Goal: Information Seeking & Learning: Learn about a topic

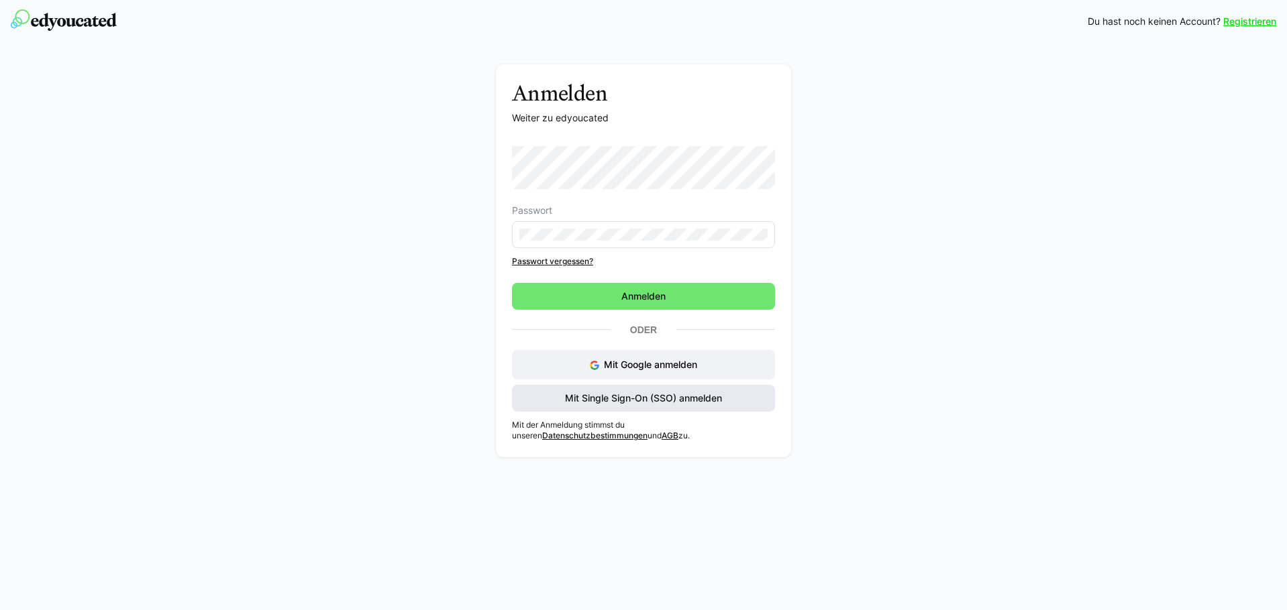
click at [672, 390] on span "Mit Single Sign-On (SSO) anmelden" at bounding box center [643, 398] width 263 height 27
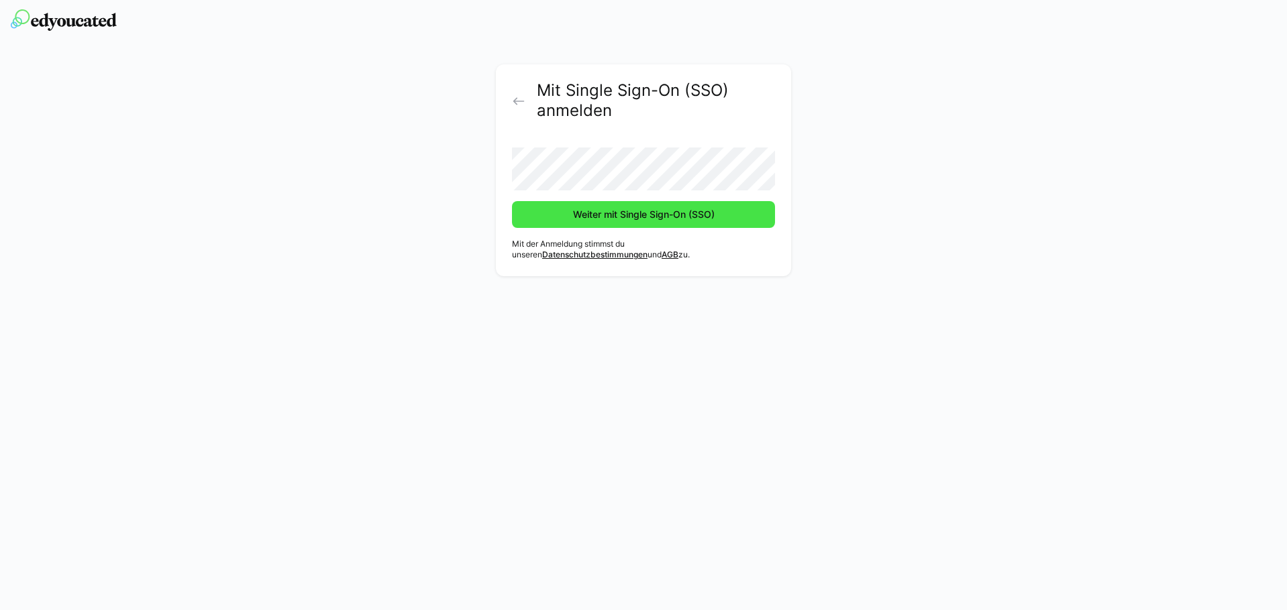
click at [613, 213] on span "Weiter mit Single Sign-On (SSO)" at bounding box center [644, 214] width 146 height 13
click at [638, 211] on span "Weiter mit Single Sign-On (SSO)" at bounding box center [644, 214] width 146 height 13
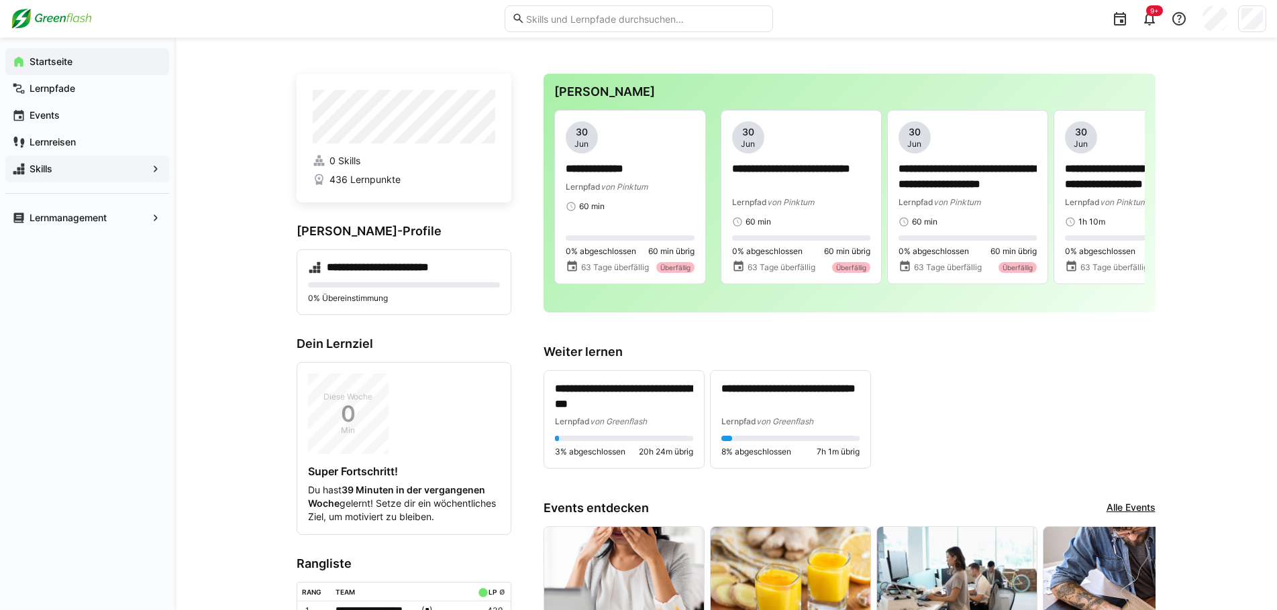
click at [56, 167] on span "Skills" at bounding box center [87, 168] width 119 height 13
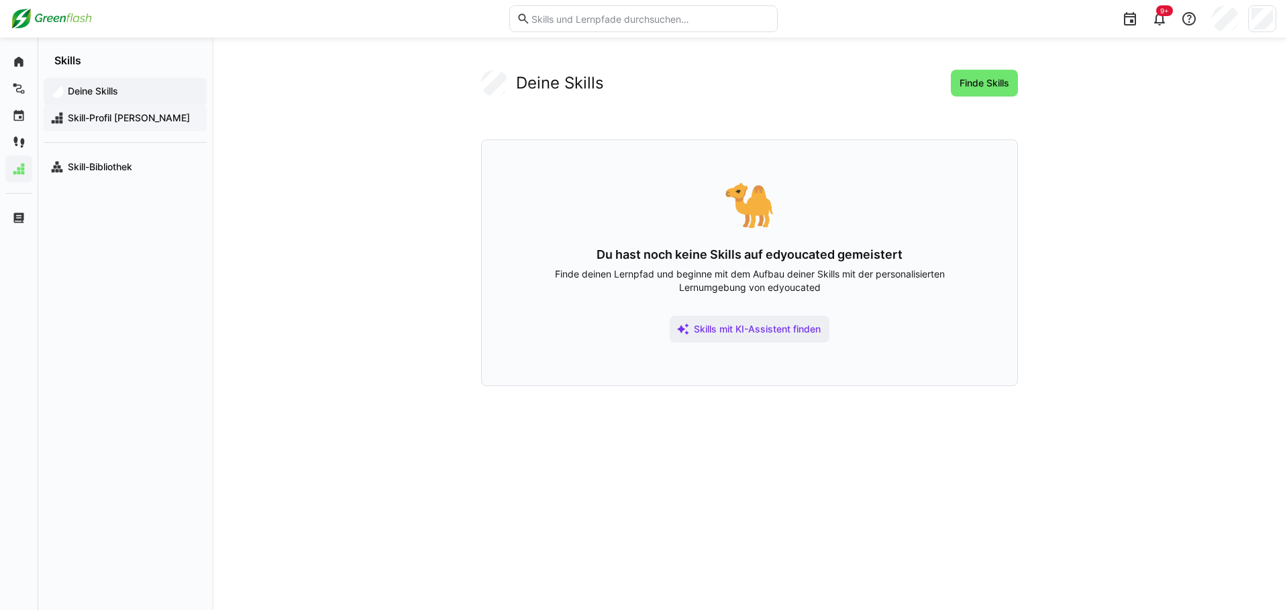
click at [90, 120] on span "Skill-Profil Britta Böing" at bounding box center [133, 117] width 134 height 13
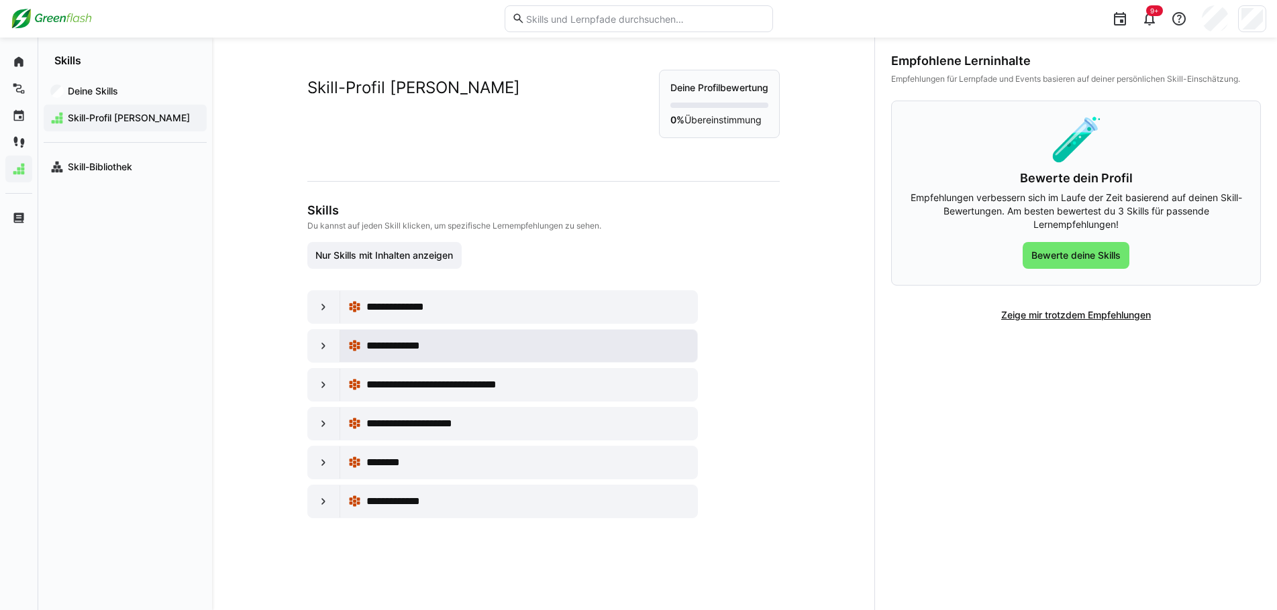
click at [413, 337] on div "**********" at bounding box center [518, 346] width 341 height 27
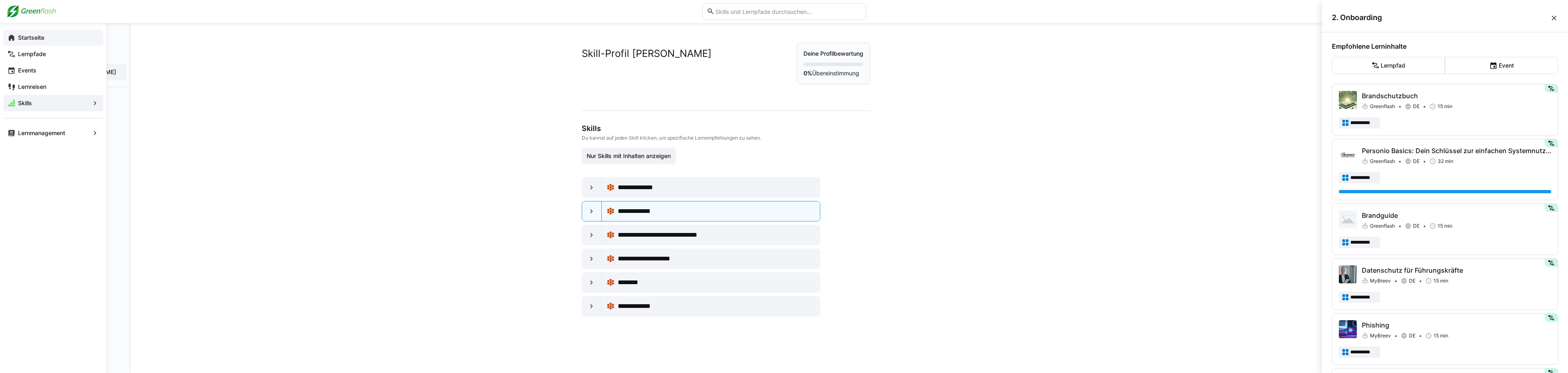
click at [0, 0] on app-navigation-label "Startseite" at bounding box center [0, 0] width 0 height 0
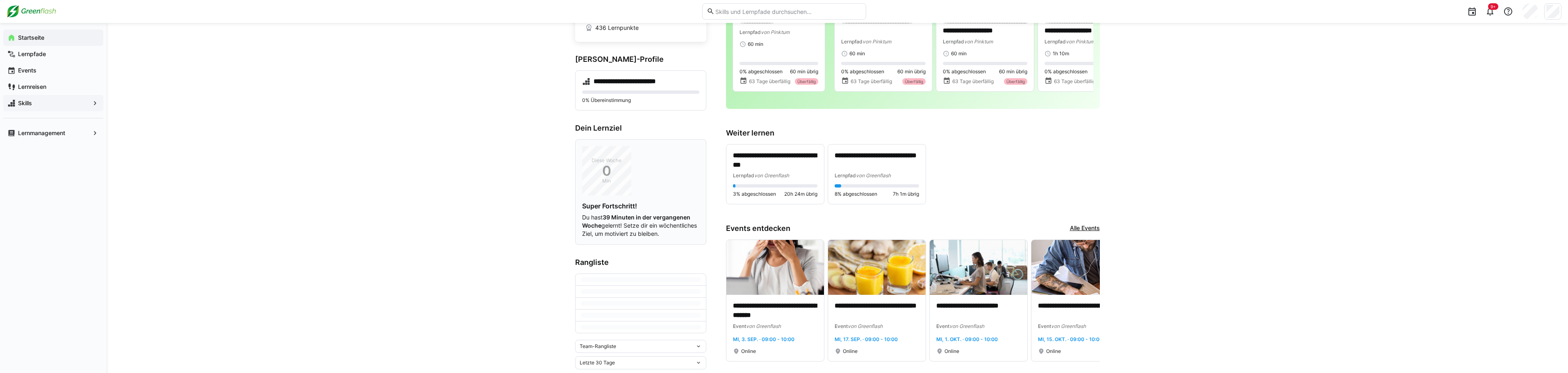
scroll to position [41, 0]
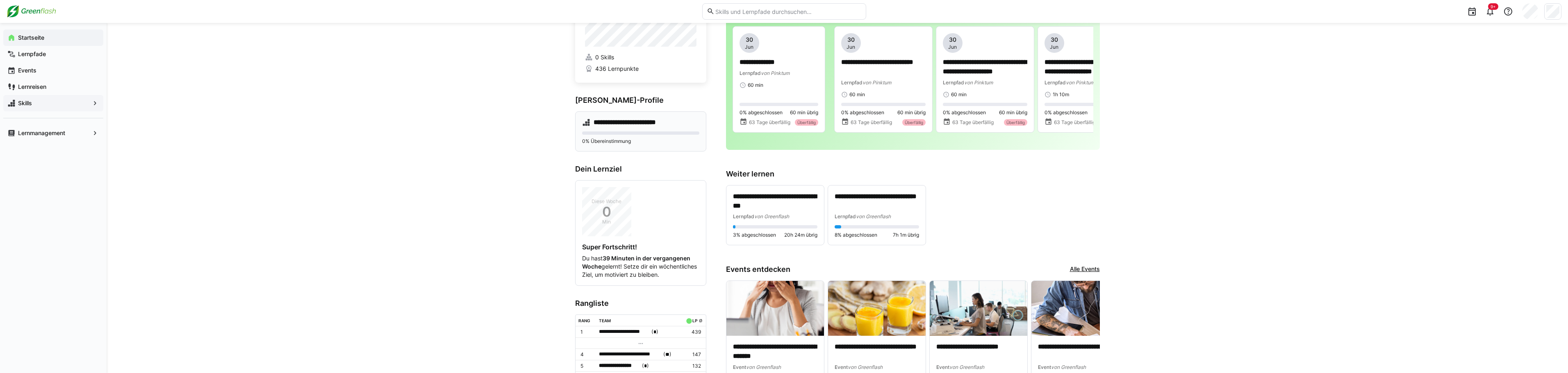
click at [629, 126] on h4 "**********" at bounding box center [629, 122] width 71 height 8
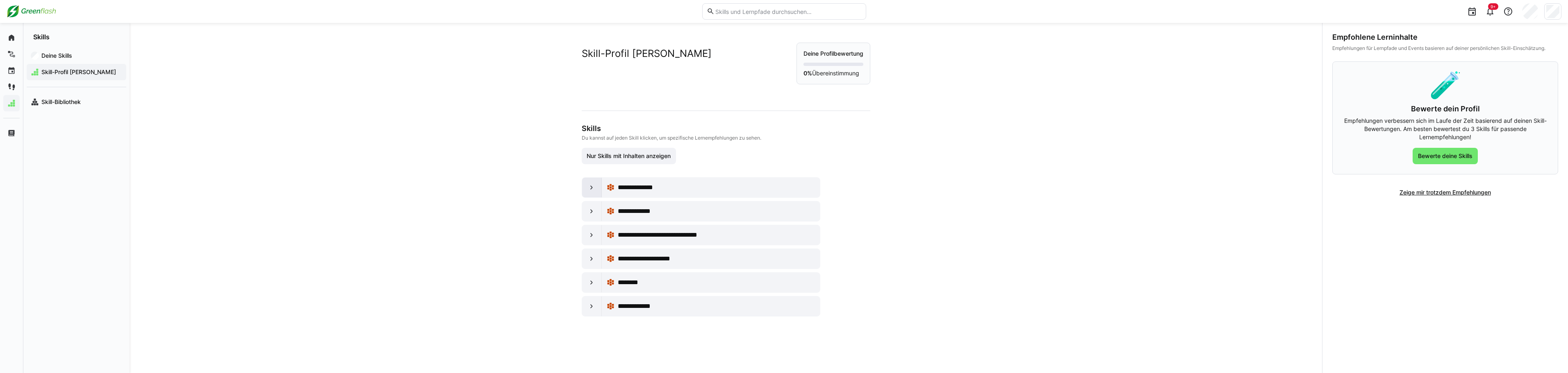
click at [584, 187] on div at bounding box center [592, 187] width 20 height 20
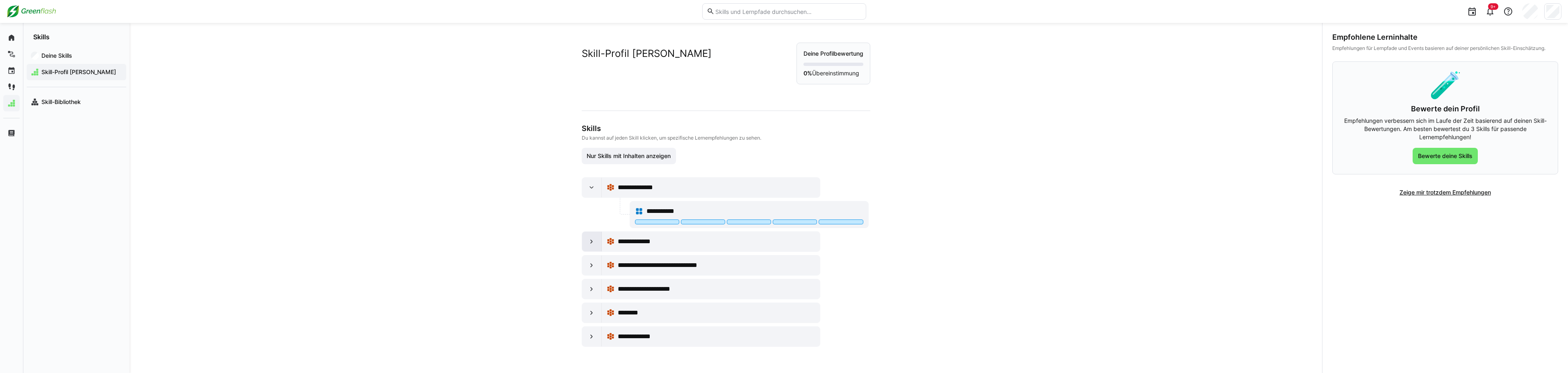
click at [587, 242] on eds-icon at bounding box center [591, 241] width 8 height 8
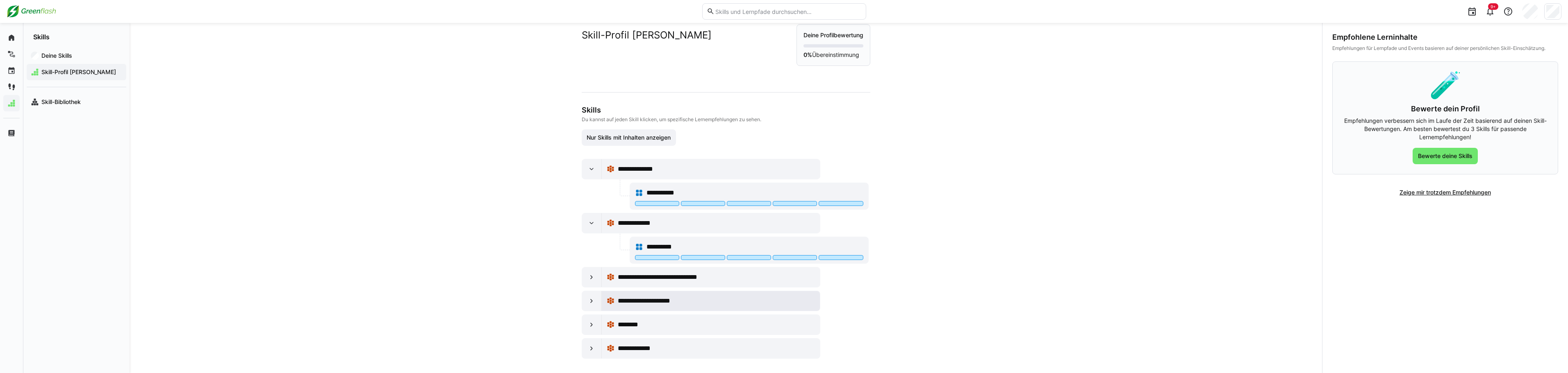
scroll to position [24, 0]
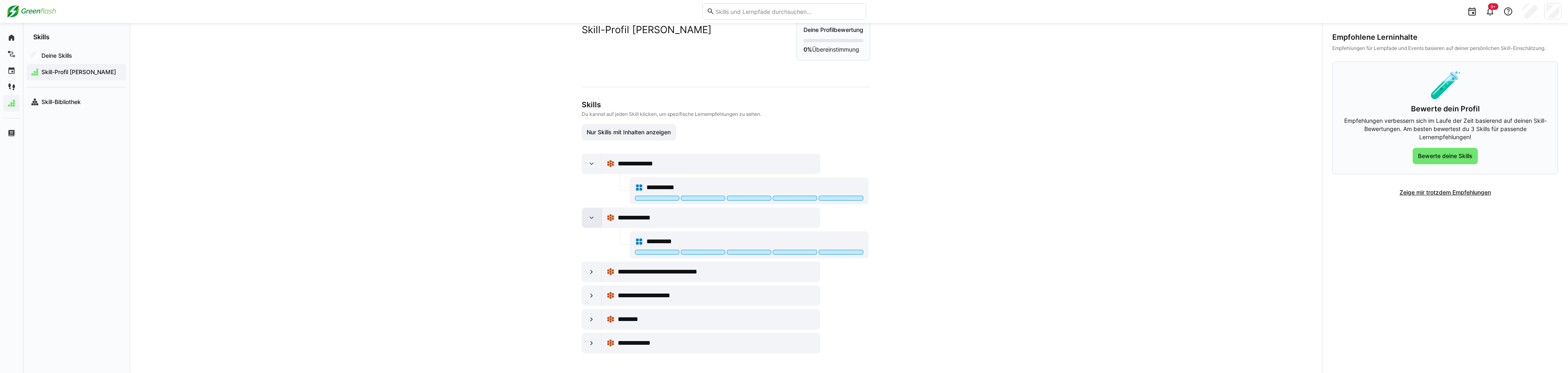
click at [588, 220] on eds-icon at bounding box center [591, 217] width 8 height 8
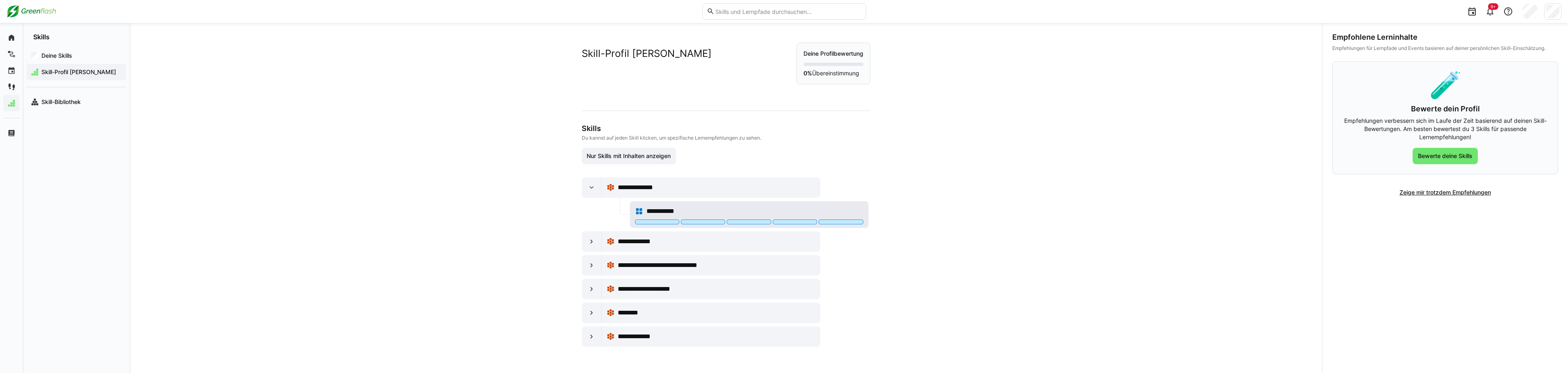
click at [652, 219] on div "**********" at bounding box center [749, 211] width 229 height 16
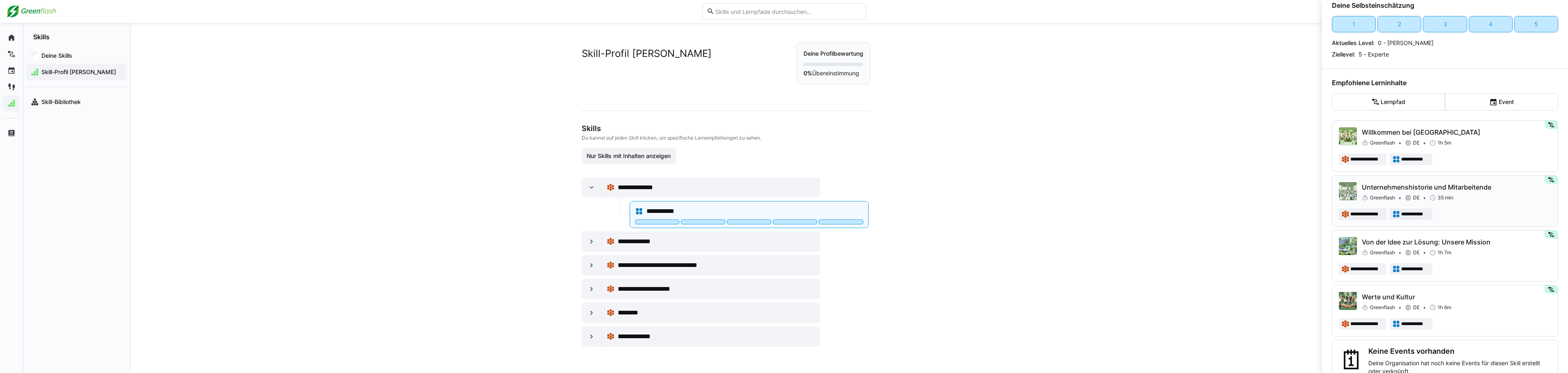
scroll to position [63, 0]
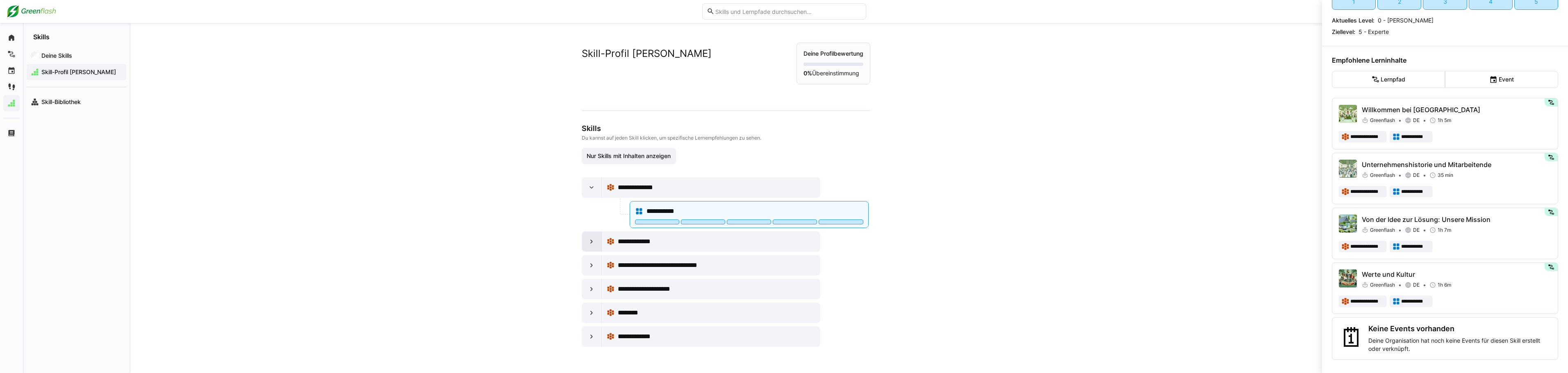
click at [593, 241] on eds-icon at bounding box center [591, 241] width 8 height 8
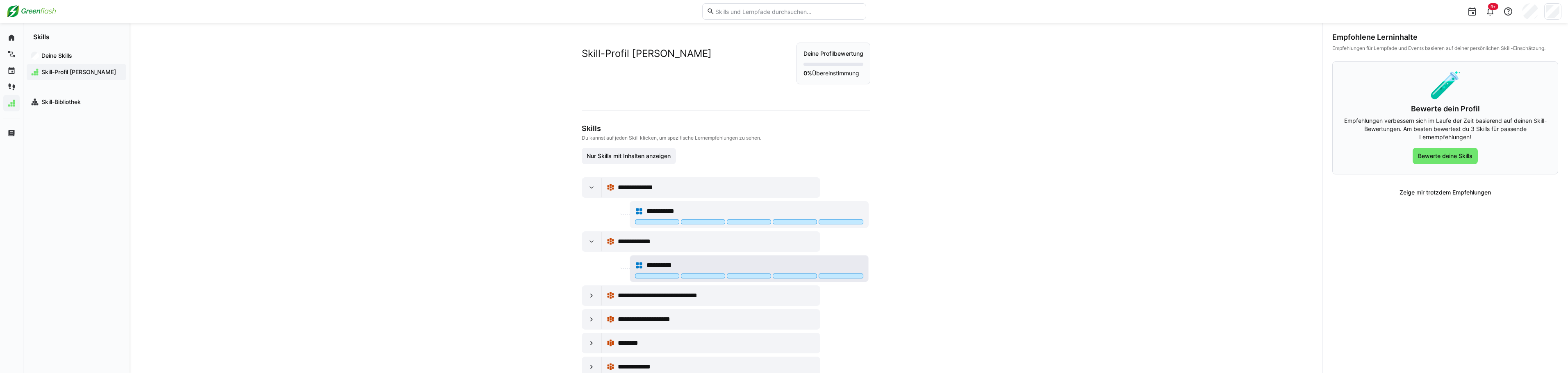
click at [656, 269] on span "**********" at bounding box center [665, 266] width 37 height 10
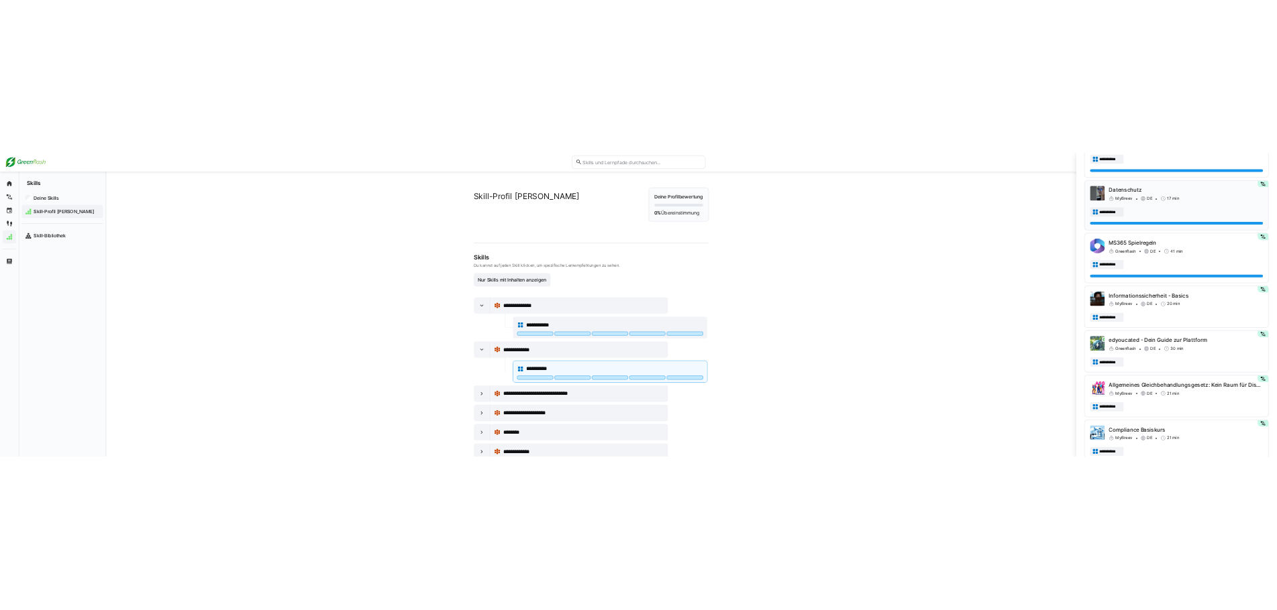
scroll to position [805, 0]
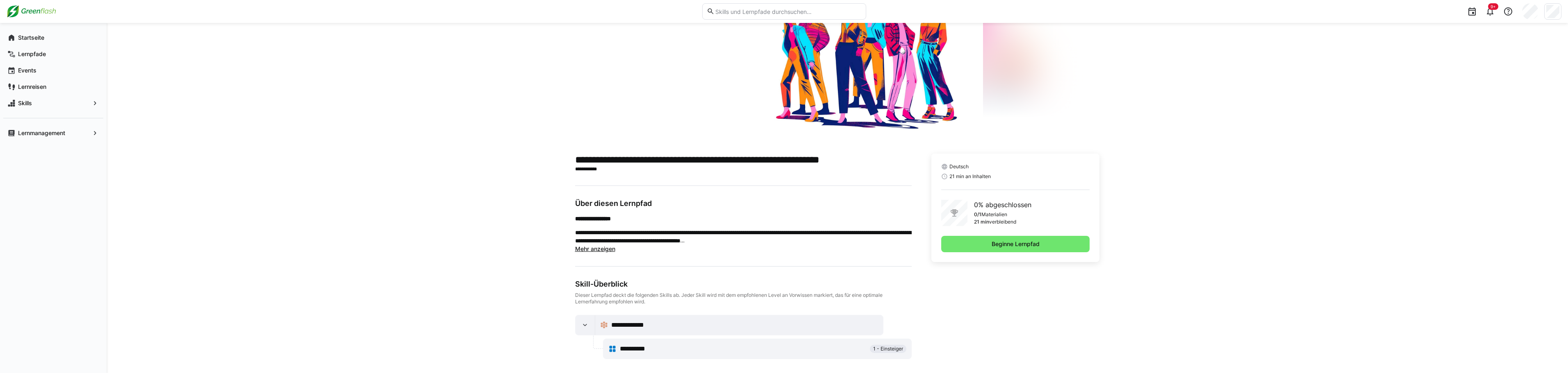
scroll to position [78, 0]
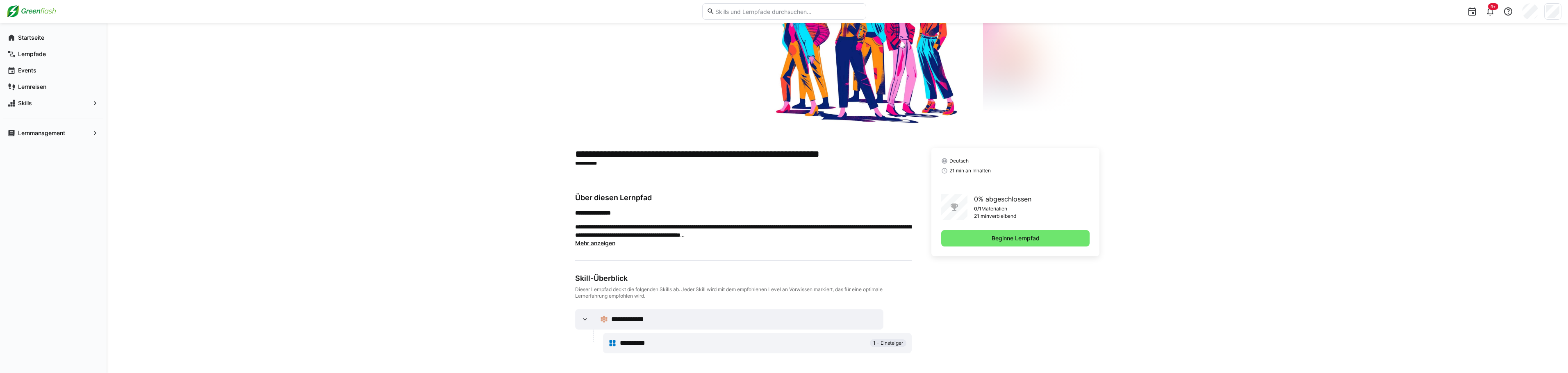
click at [1002, 230] on div "Deutsch 21 min an Inhalten 0% abgeschlossen 0/1 Materialien 21 min verbleibend …" at bounding box center [1016, 202] width 169 height 109
click at [999, 238] on span "Beginne Lernpfad" at bounding box center [1016, 238] width 51 height 8
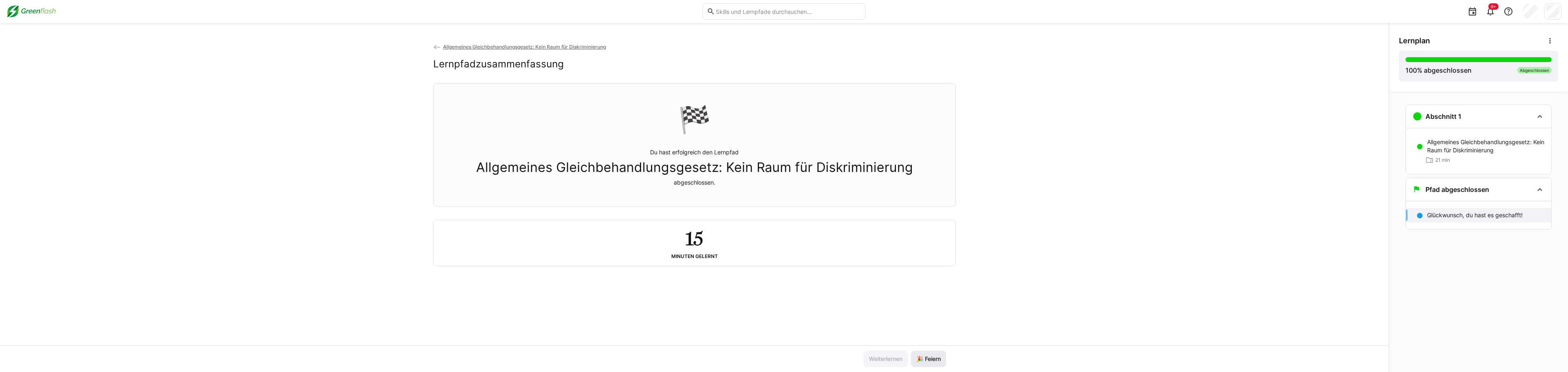
click at [926, 356] on span "🎉 Feiern" at bounding box center [928, 359] width 27 height 8
click at [924, 359] on span "🎉 Feiern" at bounding box center [928, 359] width 27 height 8
click at [511, 47] on span "Allgemeines Gleichbehandlungsgesetz: Kein Raum für Diskriminierung" at bounding box center [525, 47] width 163 height 6
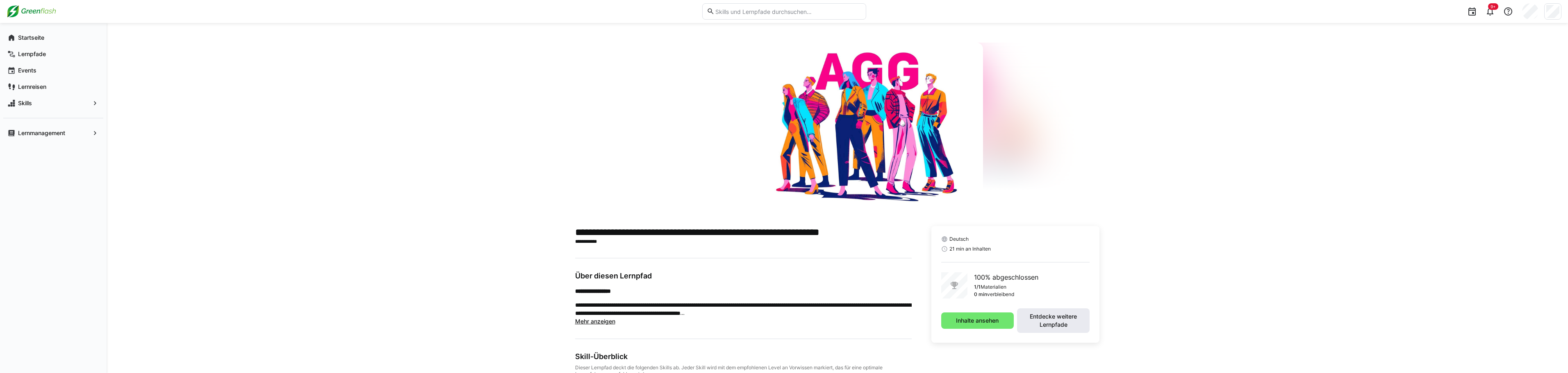
click at [1043, 323] on span "Entdecke weitere Lernpfade" at bounding box center [1053, 320] width 64 height 16
